Goal: Contribute content

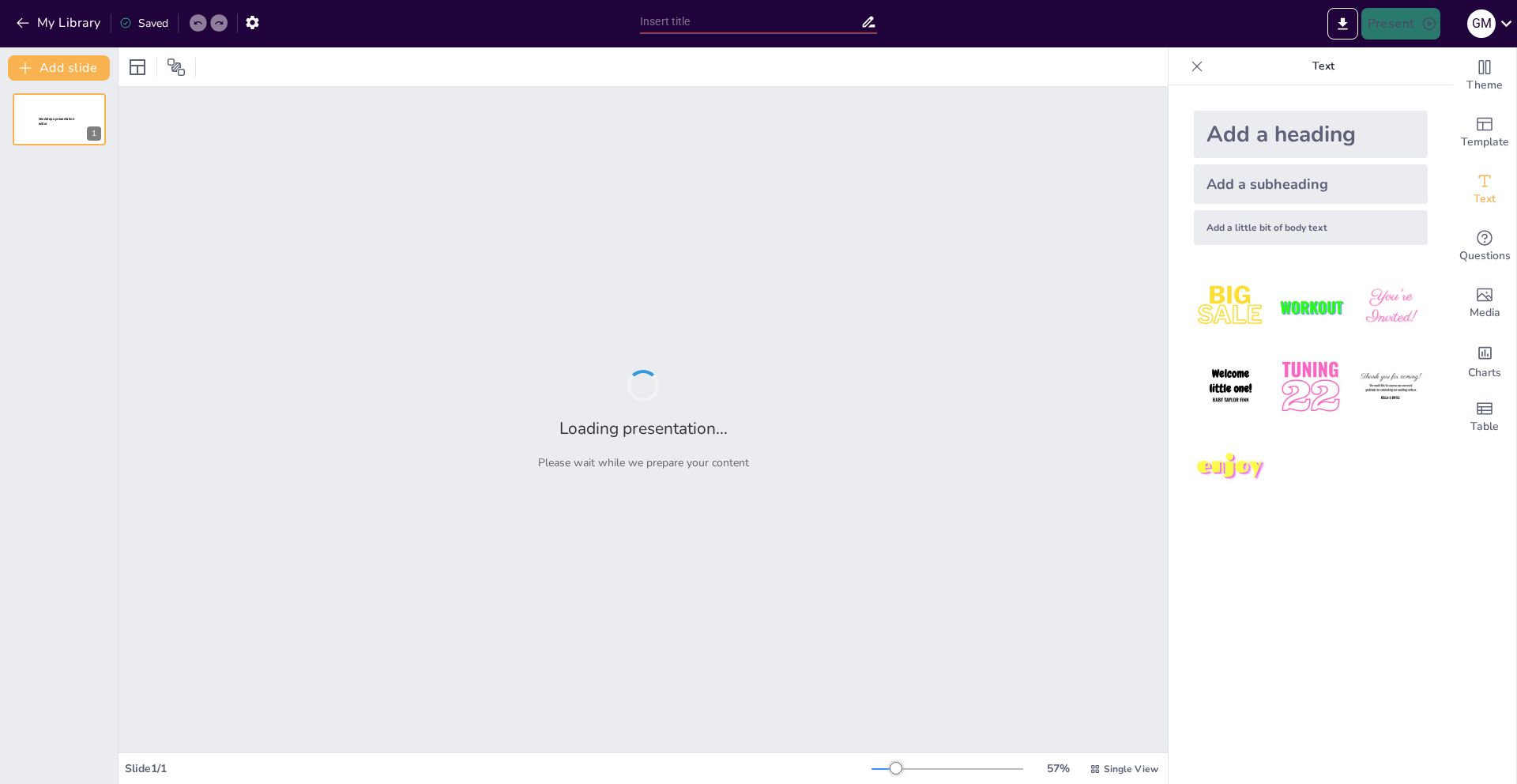
type input "Exploración de Tablas NRQL: Transacciones y su Contenido"
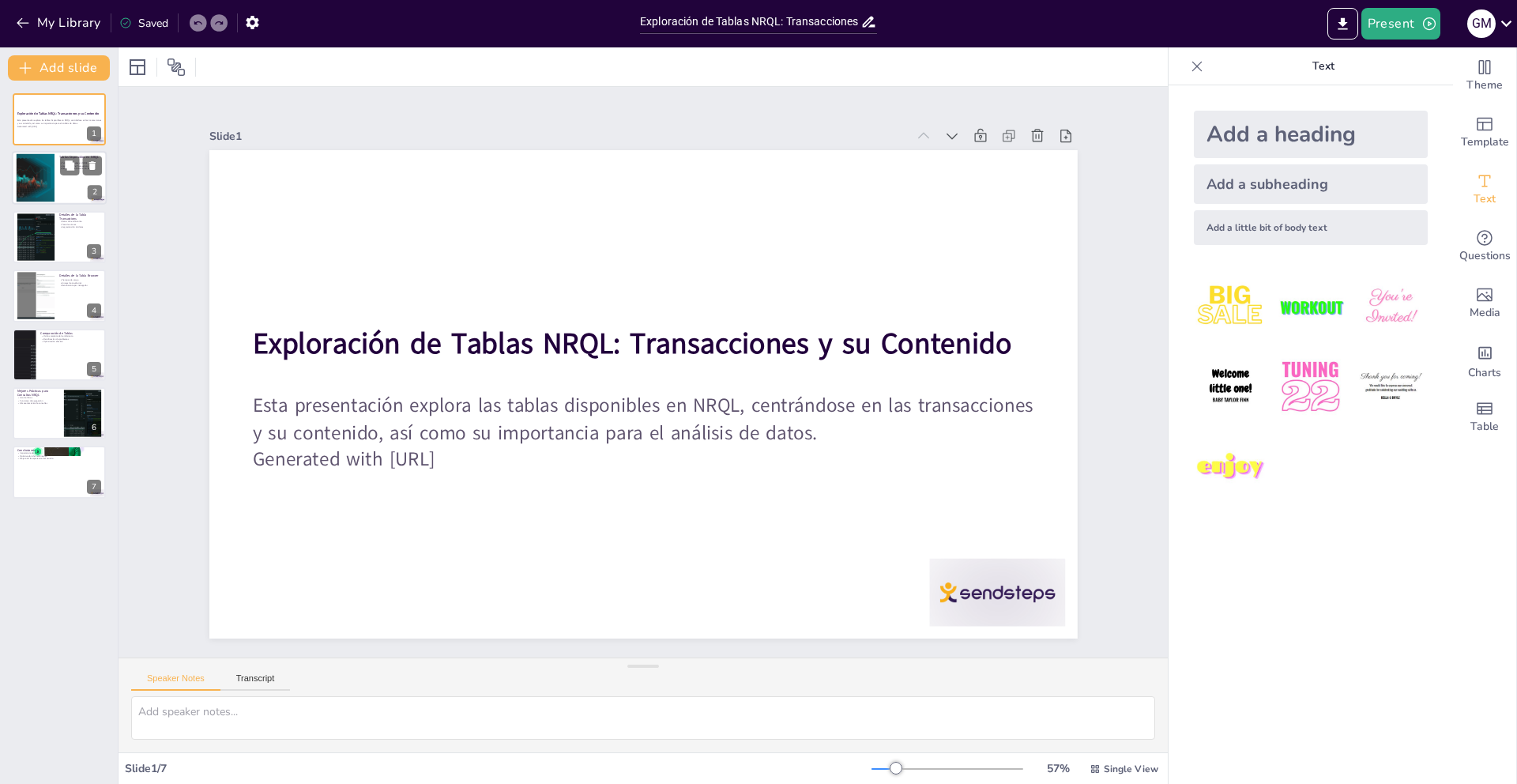
click at [40, 198] on div at bounding box center [35, 178] width 85 height 48
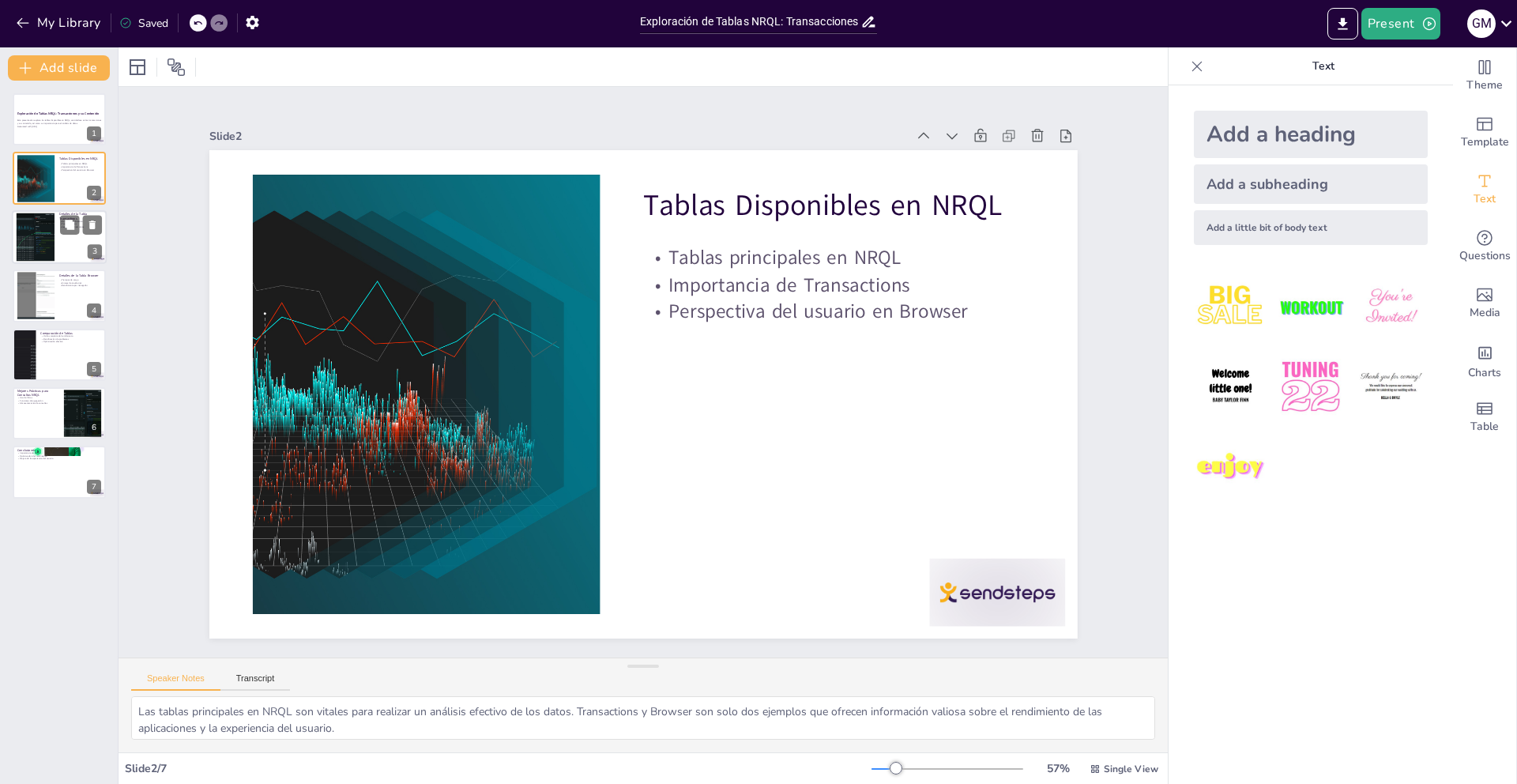
click at [34, 241] on div at bounding box center [36, 237] width 70 height 48
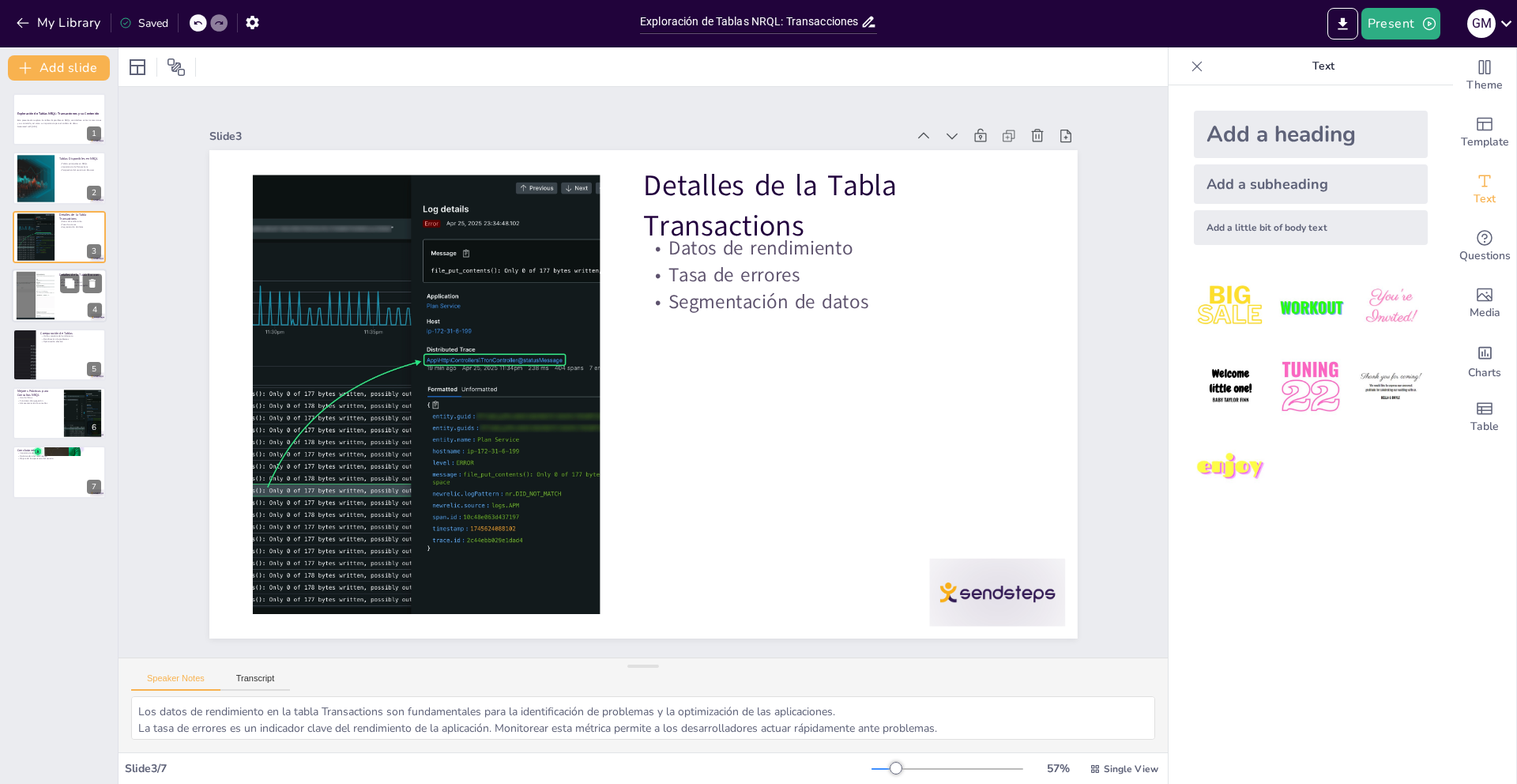
click at [41, 308] on div at bounding box center [35, 295] width 96 height 48
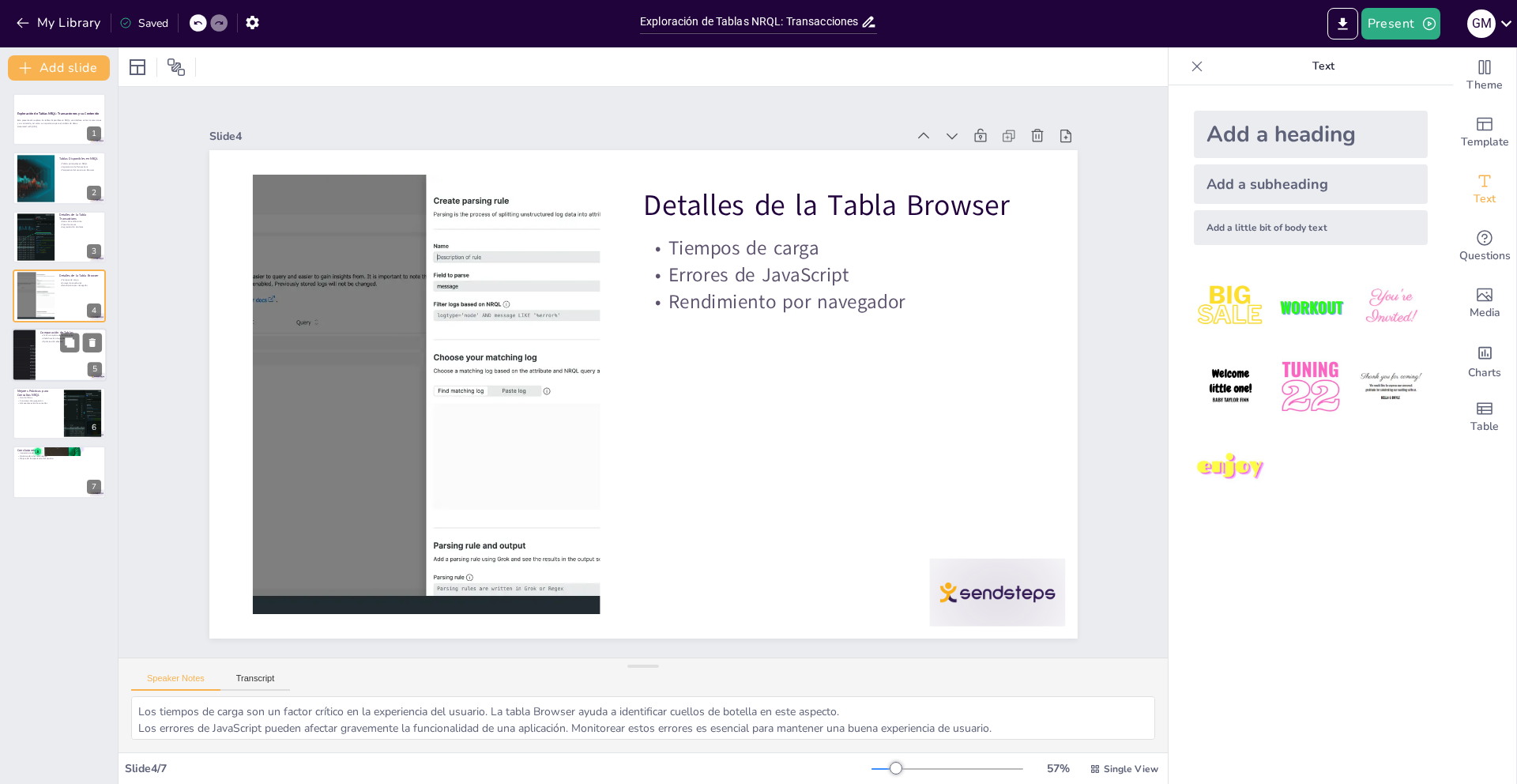
click at [35, 372] on div at bounding box center [59, 355] width 95 height 54
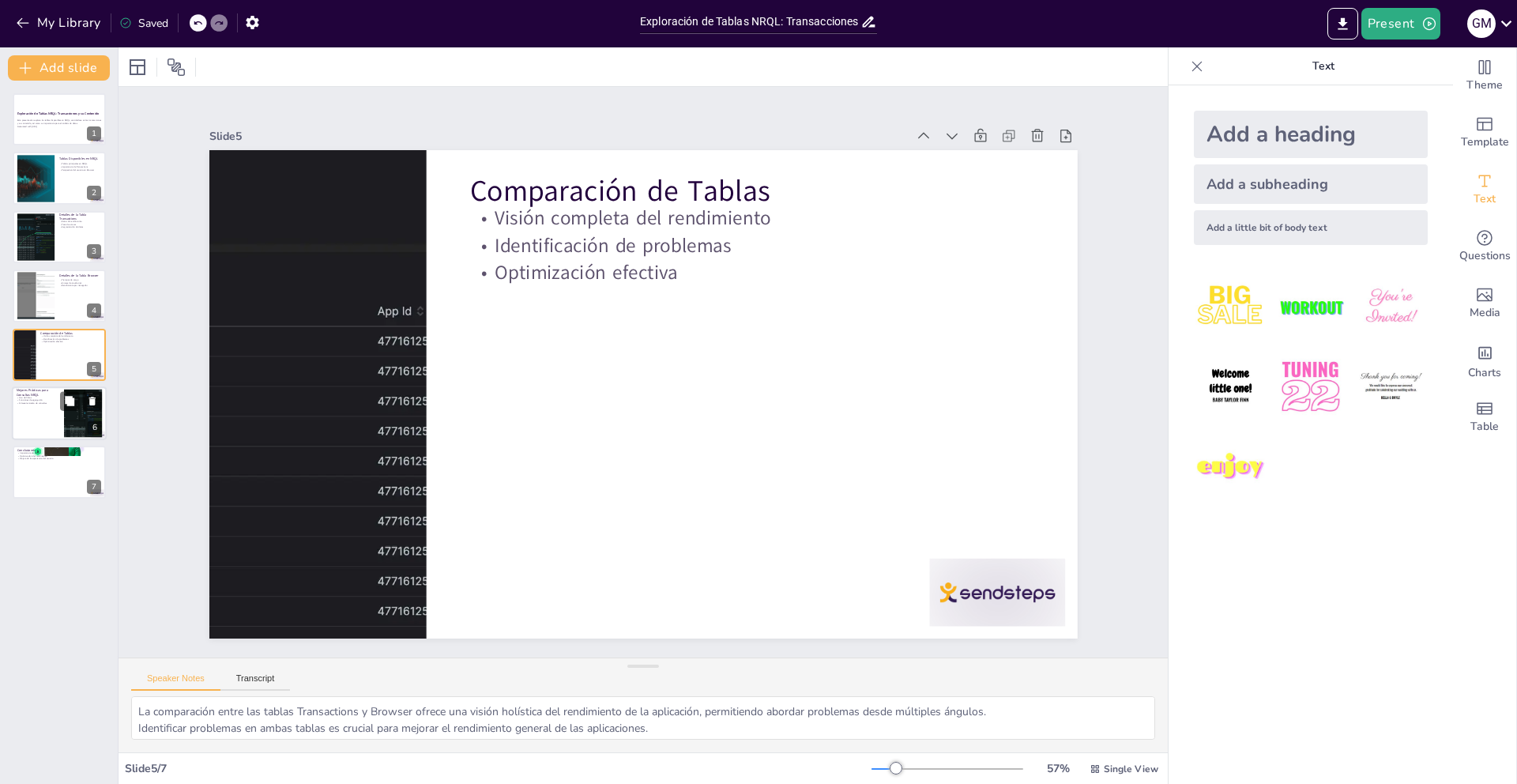
click at [56, 419] on div at bounding box center [59, 413] width 95 height 54
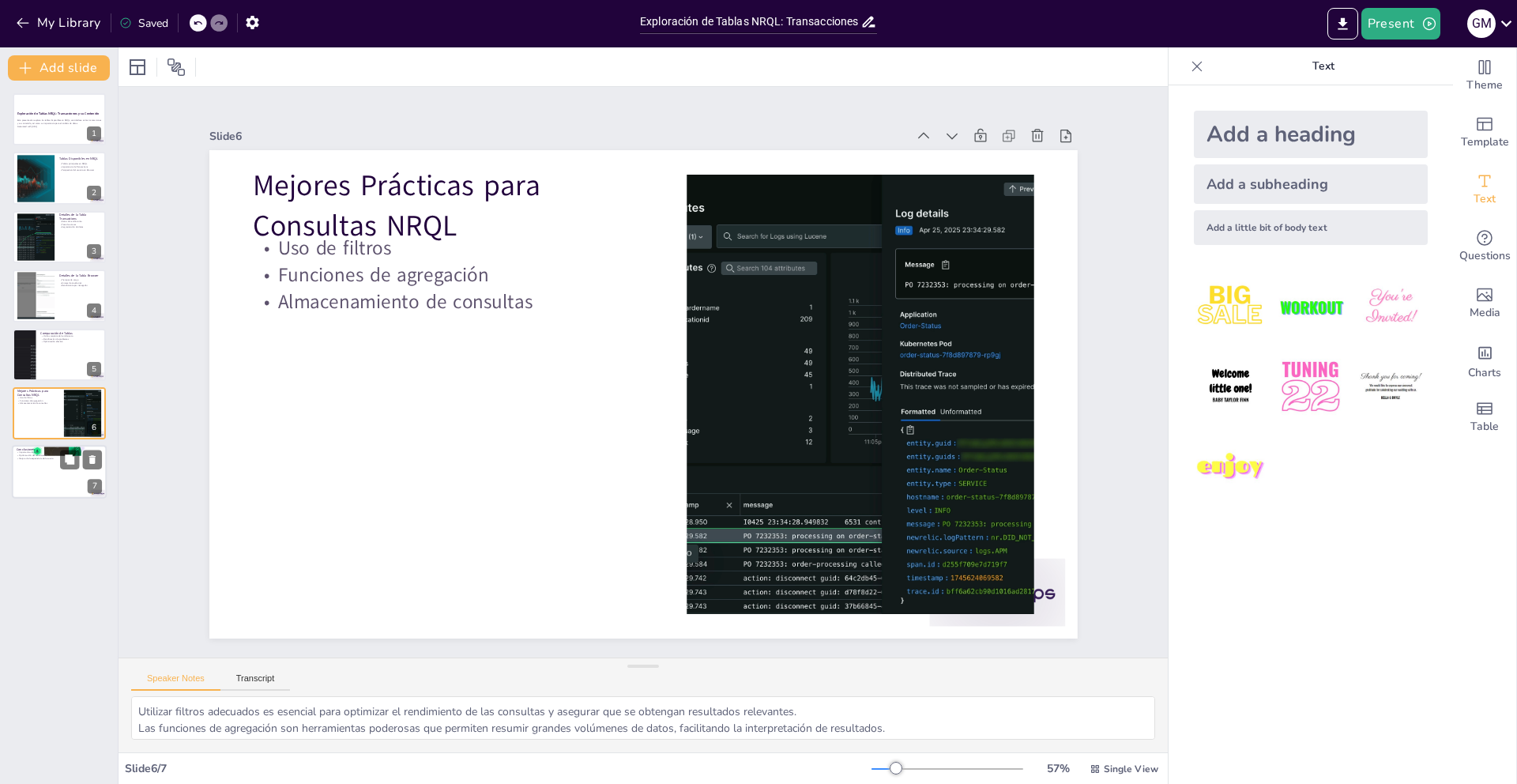
click at [51, 460] on div at bounding box center [59, 472] width 95 height 54
type textarea "NRQL es una herramienta vital para el análisis de datos en tiempo real, permiti…"
